Goal: Task Accomplishment & Management: Manage account settings

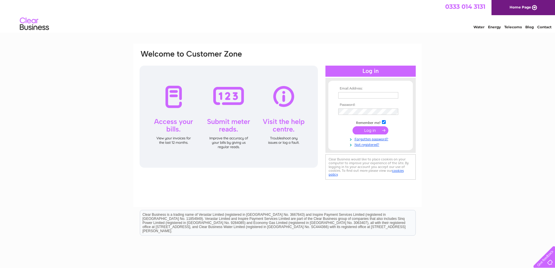
type input "[EMAIL_ADDRESS][DOMAIN_NAME]"
click at [366, 127] on input "submit" at bounding box center [371, 130] width 36 height 8
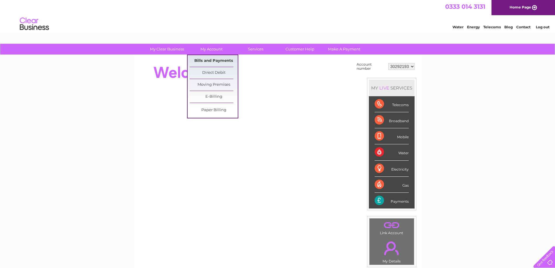
click at [212, 60] on link "Bills and Payments" at bounding box center [214, 61] width 48 height 12
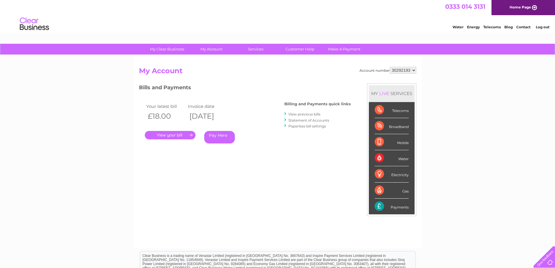
click at [165, 134] on link "." at bounding box center [170, 135] width 51 height 8
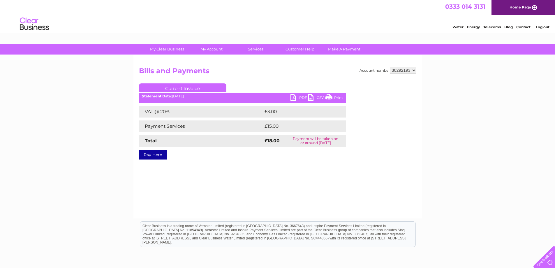
click at [303, 96] on link "PDF" at bounding box center [299, 98] width 17 height 8
